Goal: Information Seeking & Learning: Learn about a topic

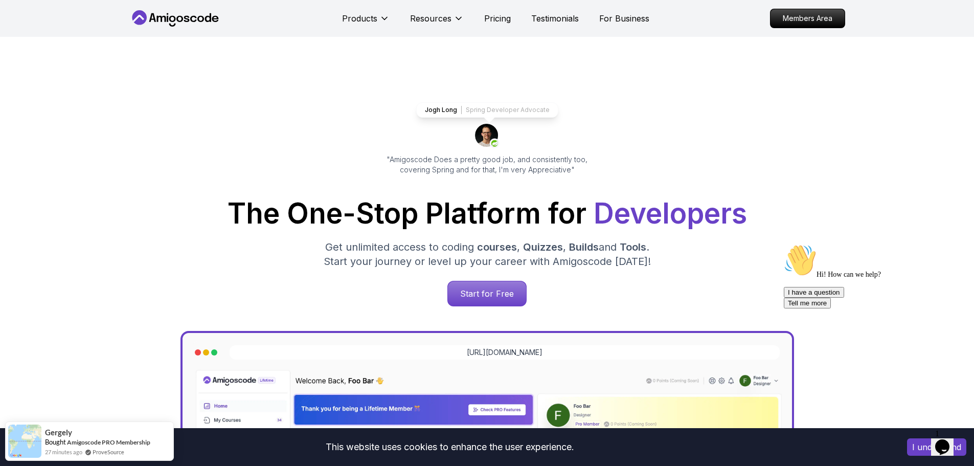
click at [130, 16] on icon at bounding box center [175, 18] width 92 height 16
click at [814, 20] on p "Members Area" at bounding box center [807, 18] width 71 height 17
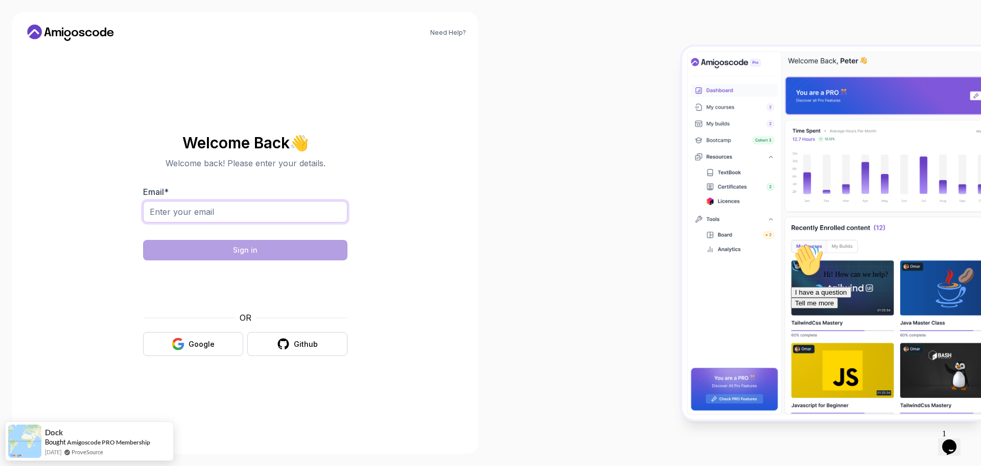
click at [217, 220] on input "Email *" at bounding box center [245, 211] width 204 height 21
click at [218, 212] on input "Email *" at bounding box center [245, 211] width 204 height 21
type input "itantontsarenko@gmail.com"
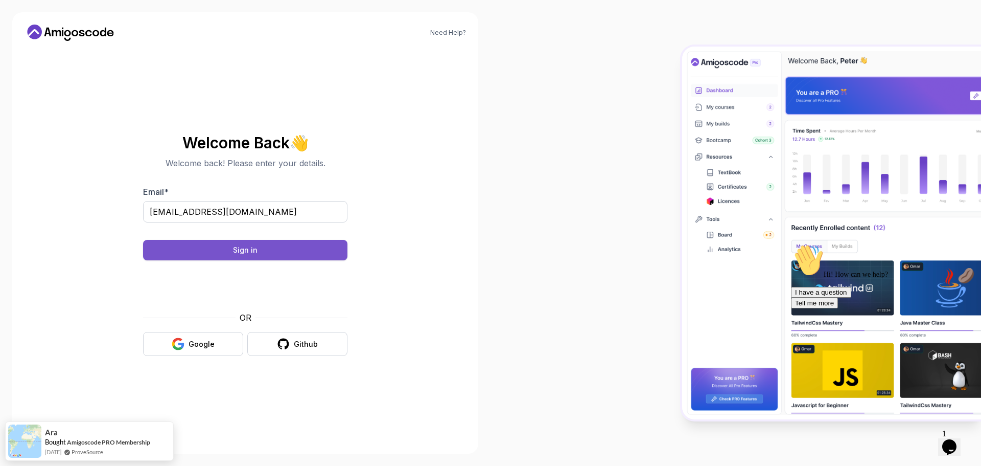
click at [222, 248] on button "Sign in" at bounding box center [245, 250] width 204 height 20
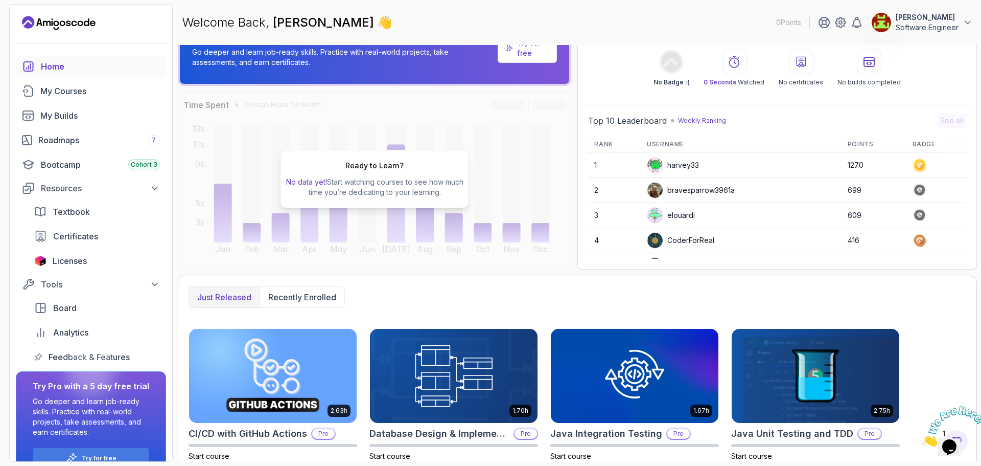
scroll to position [190, 0]
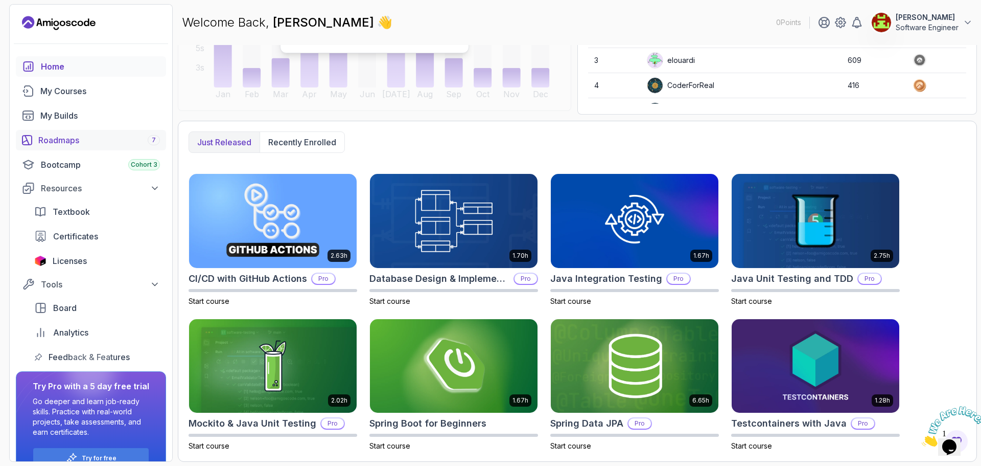
click at [59, 136] on div "Roadmaps 7" at bounding box center [99, 140] width 122 height 12
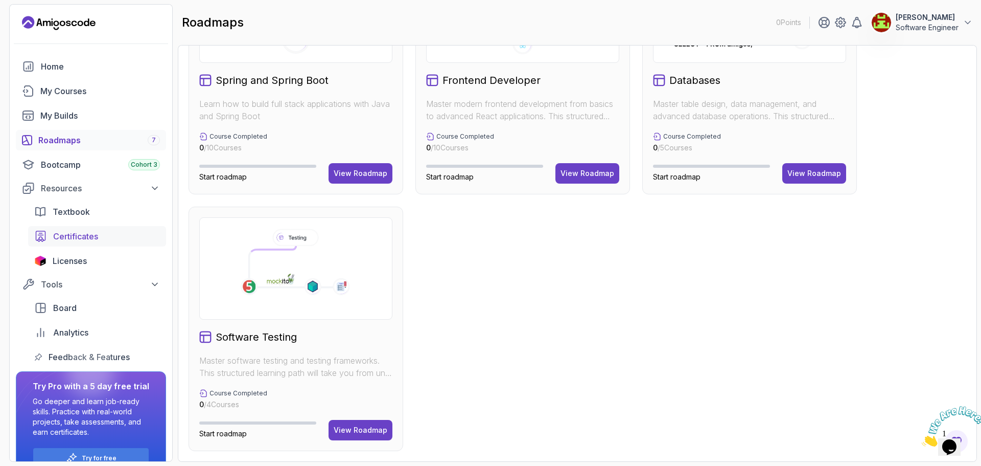
click at [68, 234] on span "Certificates" at bounding box center [75, 236] width 45 height 12
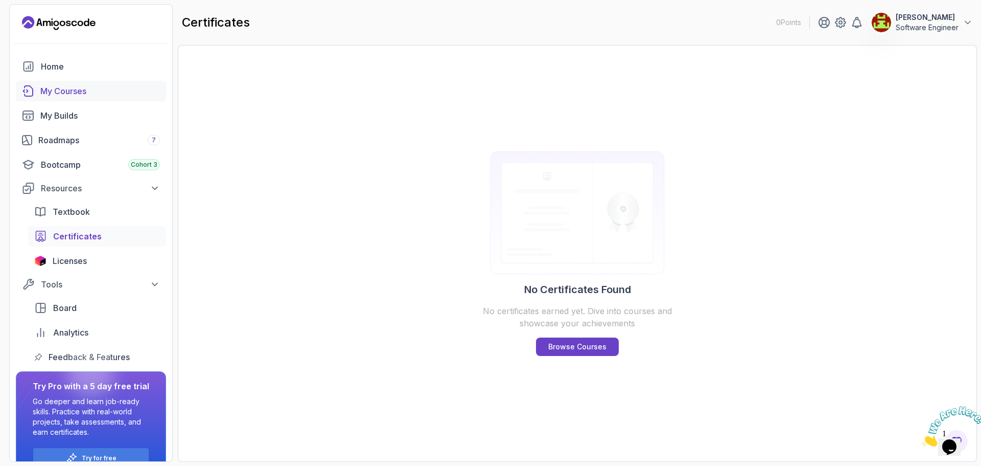
click at [46, 85] on div "My Courses" at bounding box center [100, 91] width 120 height 12
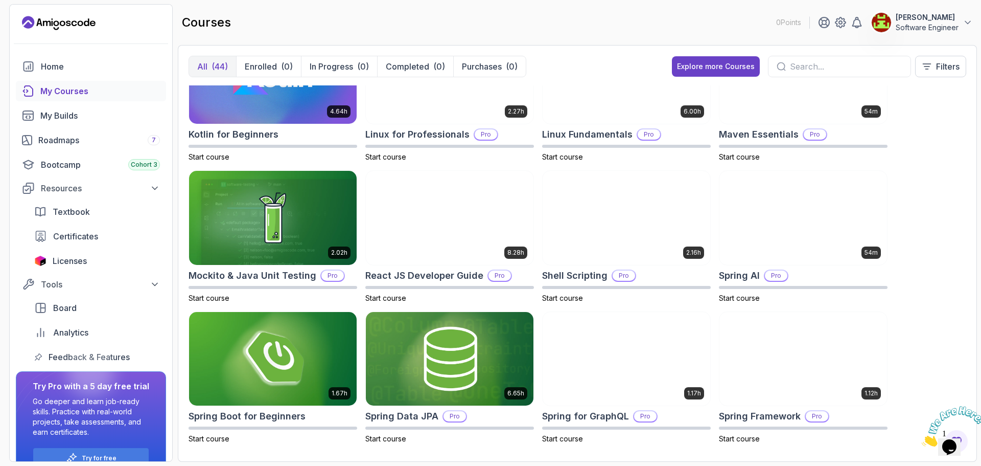
scroll to position [1035, 0]
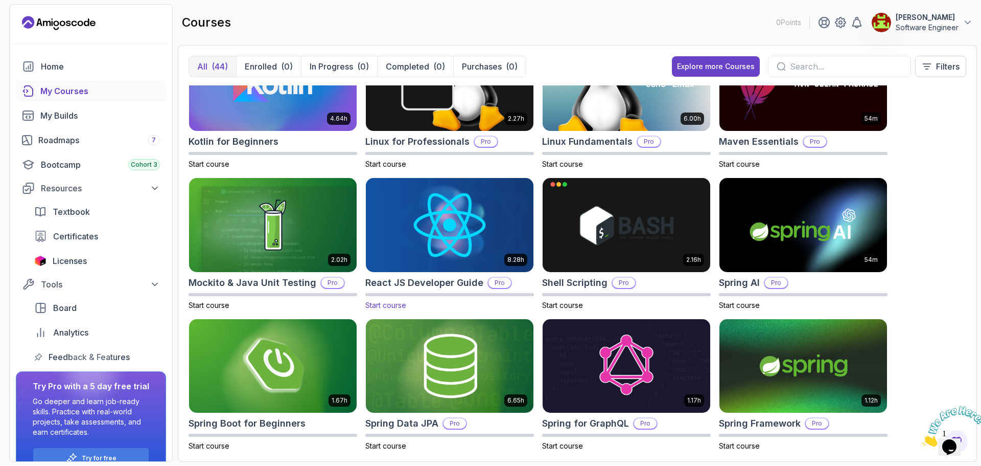
click at [476, 228] on img at bounding box center [450, 224] width 176 height 99
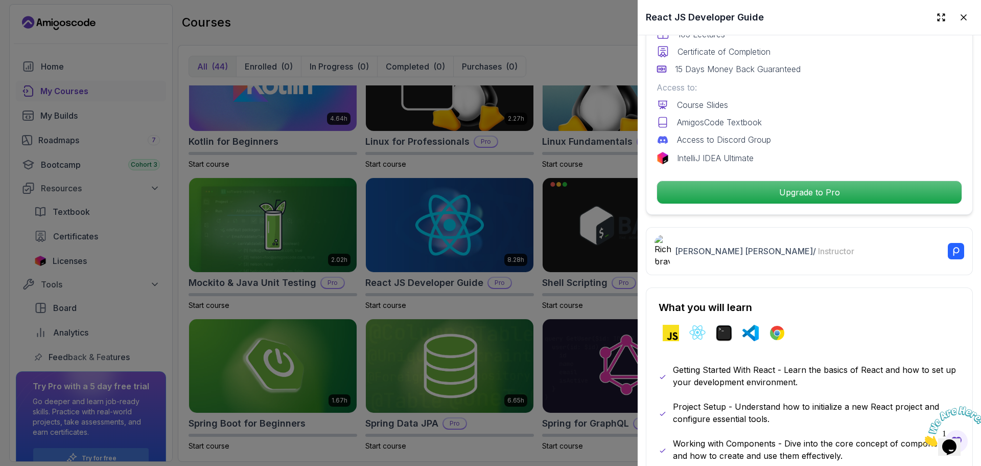
scroll to position [307, 0]
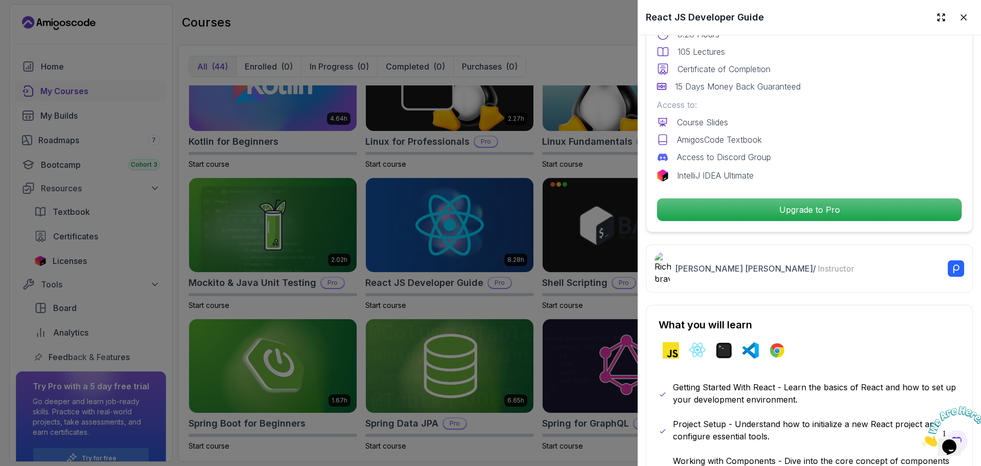
click at [441, 171] on div at bounding box center [490, 233] width 981 height 466
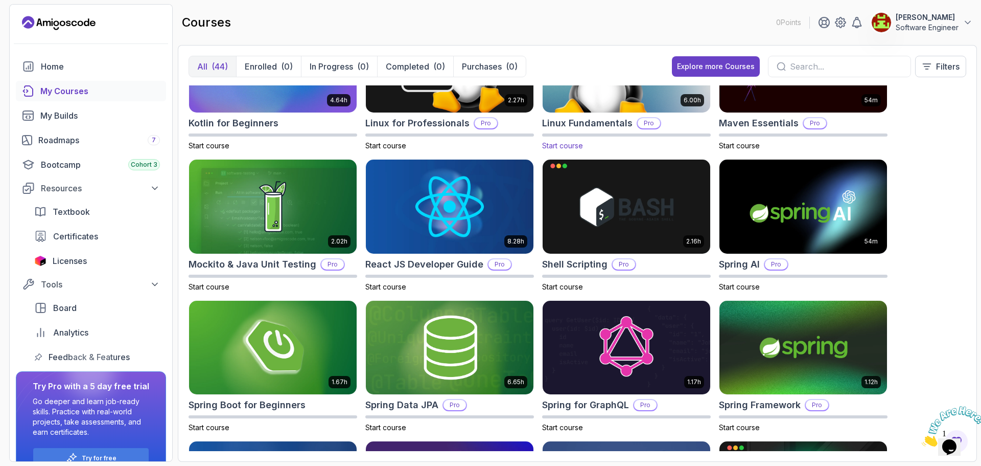
scroll to position [1188, 0]
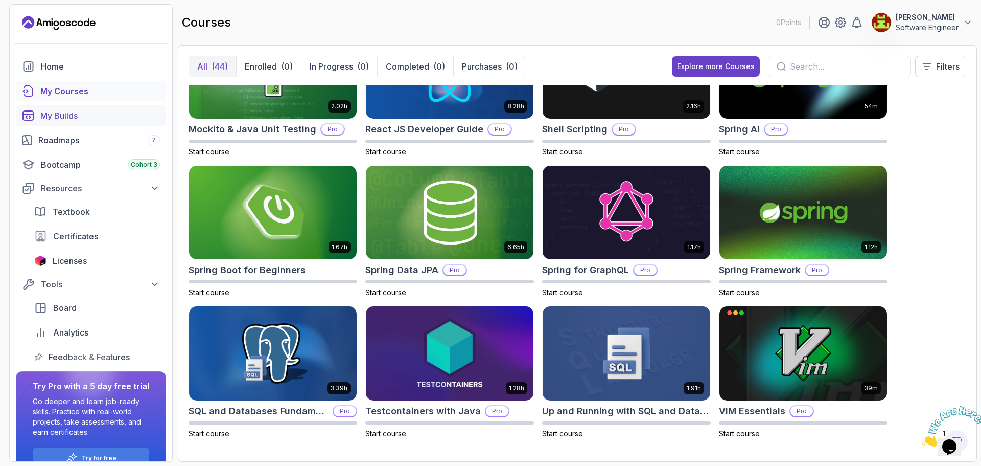
click at [60, 111] on div "My Builds" at bounding box center [100, 115] width 120 height 12
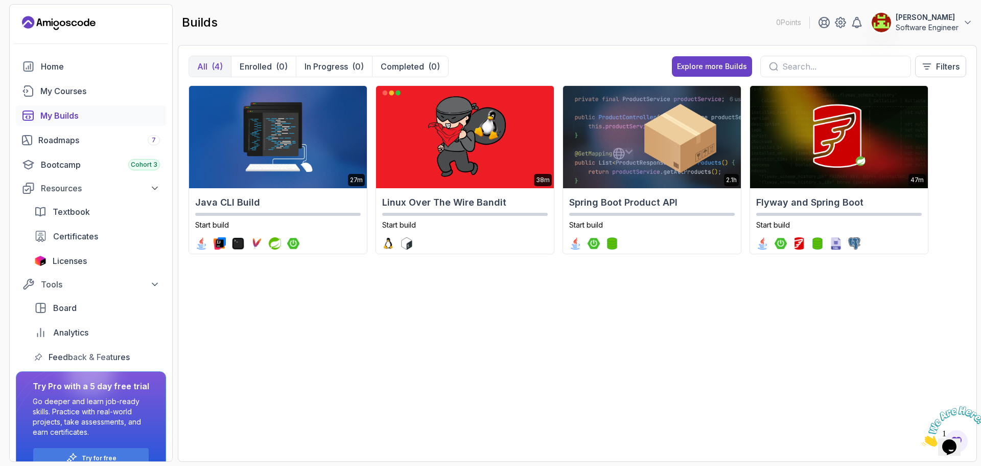
click at [974, 12] on div "builds 0 Points [PERSON_NAME] Software Engineer" at bounding box center [577, 22] width 799 height 37
click at [967, 24] on icon at bounding box center [968, 22] width 10 height 10
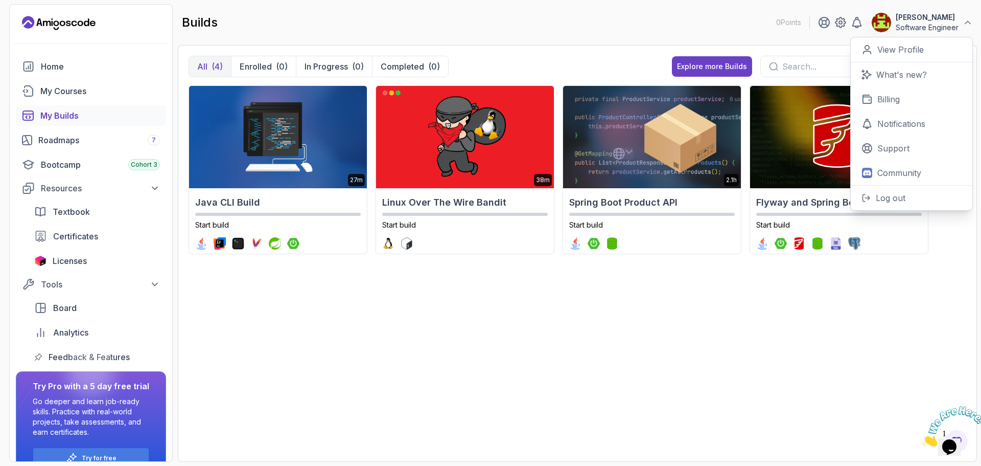
click at [566, 334] on div "27m Java CLI Build Start build 38m Linux Over The Wire Bandit Start build 2.1h …" at bounding box center [578, 267] width 778 height 365
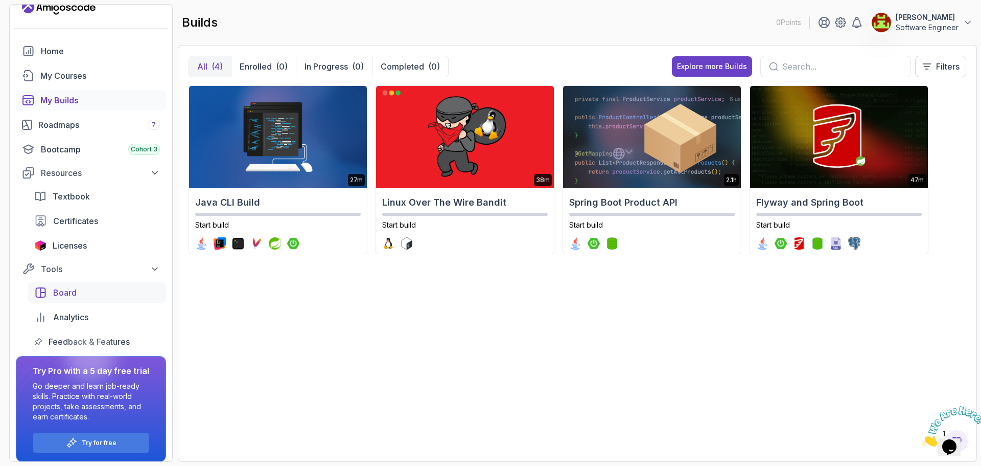
scroll to position [22, 0]
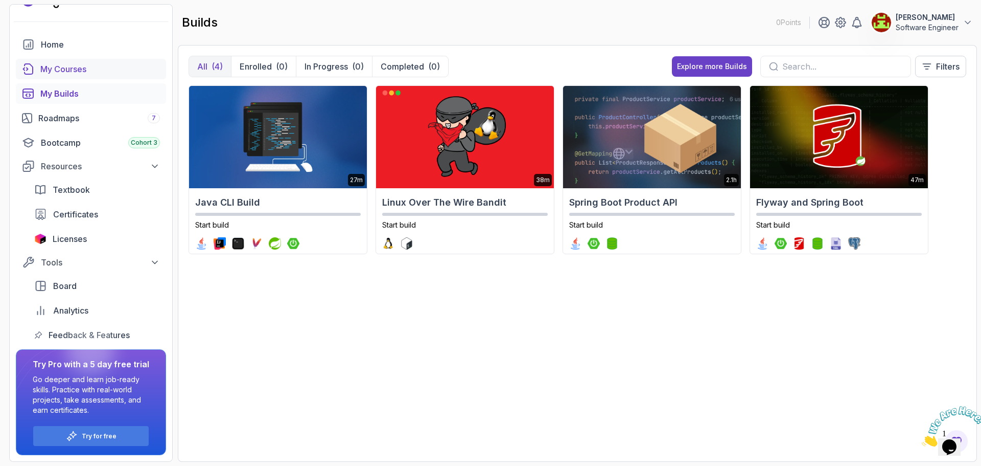
click at [63, 66] on div "My Courses" at bounding box center [100, 69] width 120 height 12
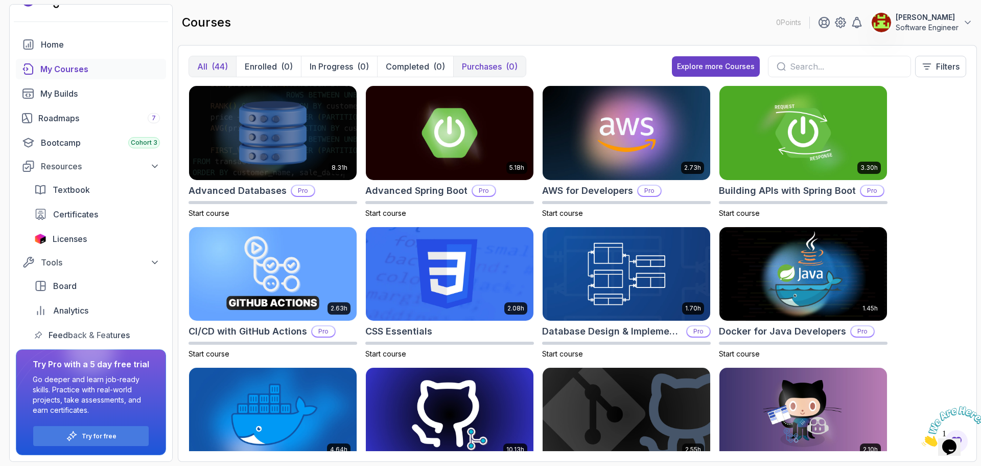
click at [497, 61] on p "Purchases" at bounding box center [482, 66] width 40 height 12
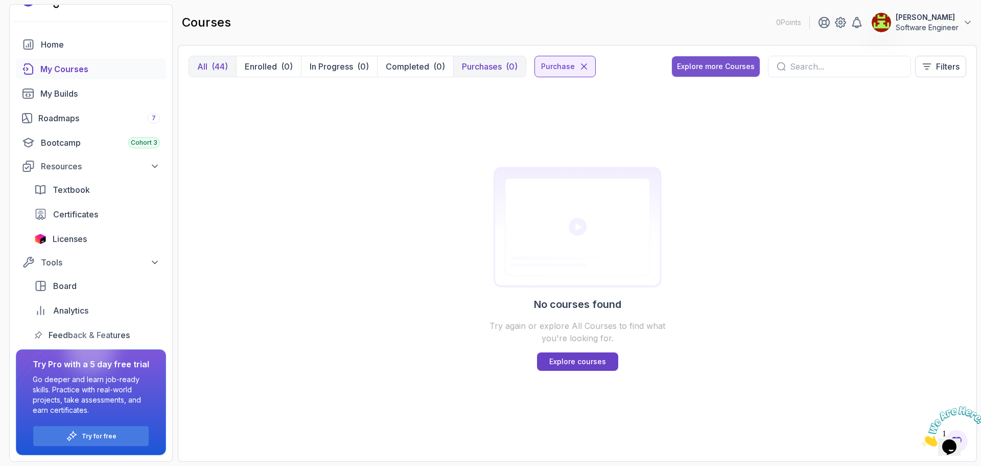
click at [711, 67] on div "Explore more Courses" at bounding box center [716, 66] width 78 height 10
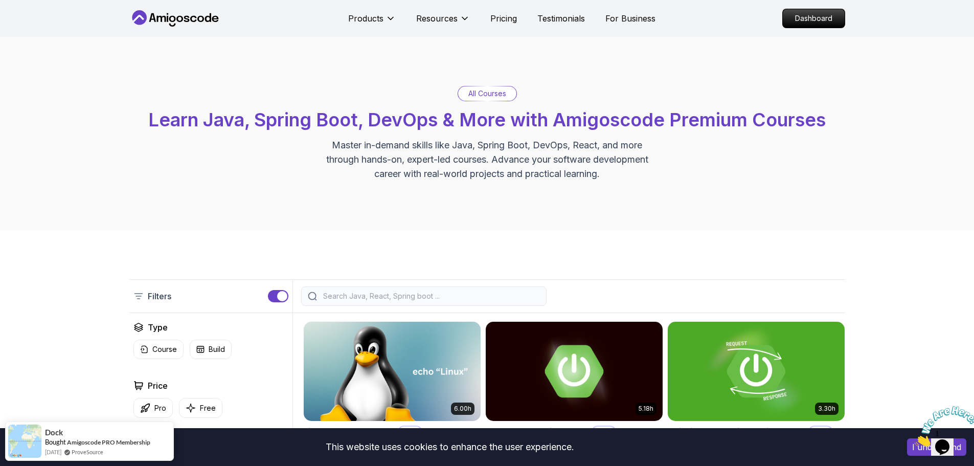
click at [159, 24] on icon at bounding box center [175, 18] width 92 height 16
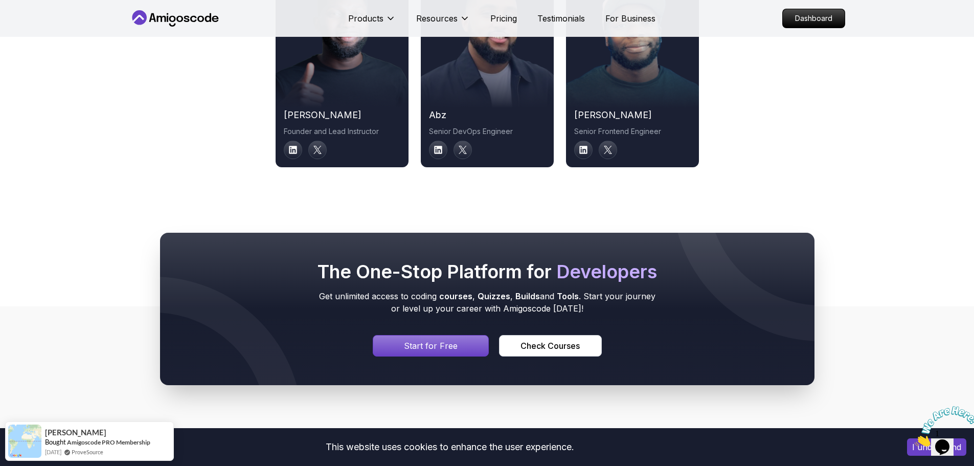
scroll to position [5219, 0]
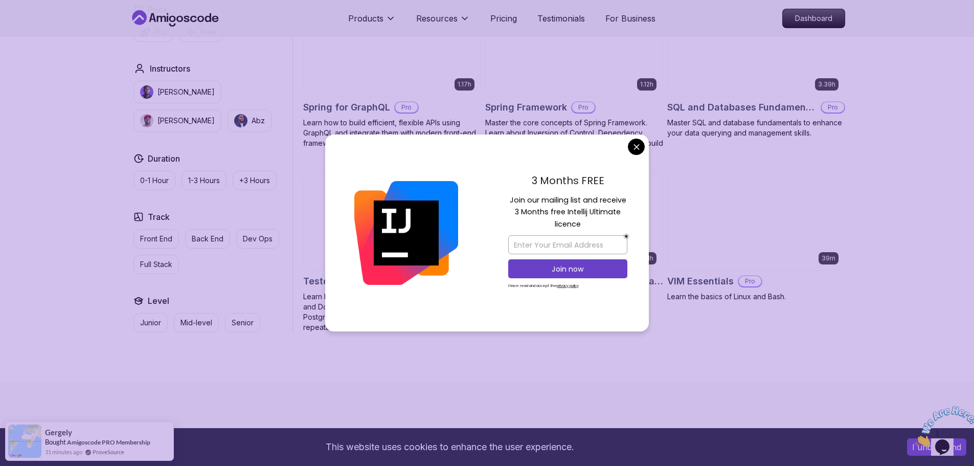
scroll to position [2606, 0]
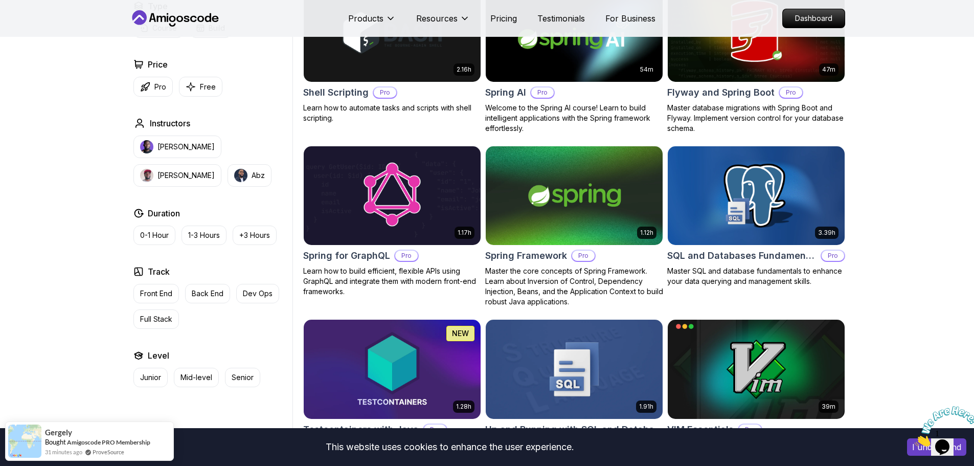
scroll to position [2658, 0]
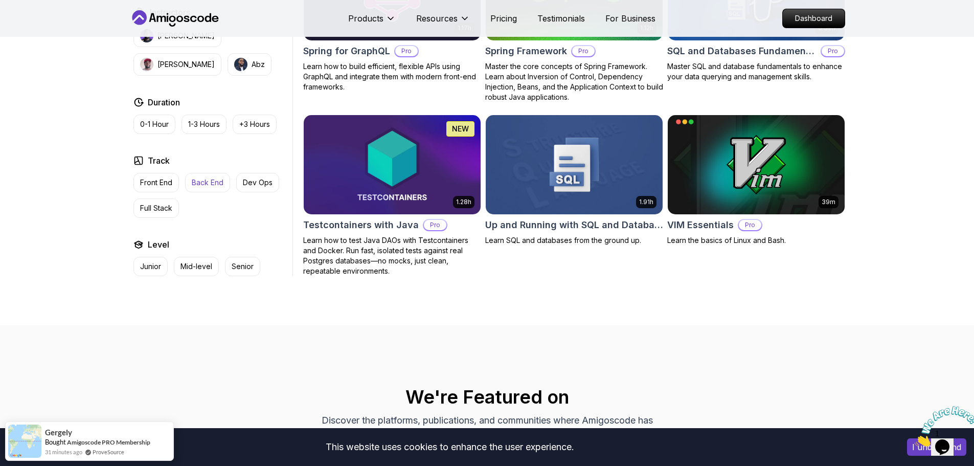
click at [219, 177] on p "Back End" at bounding box center [208, 182] width 32 height 10
